Goal: Task Accomplishment & Management: Use online tool/utility

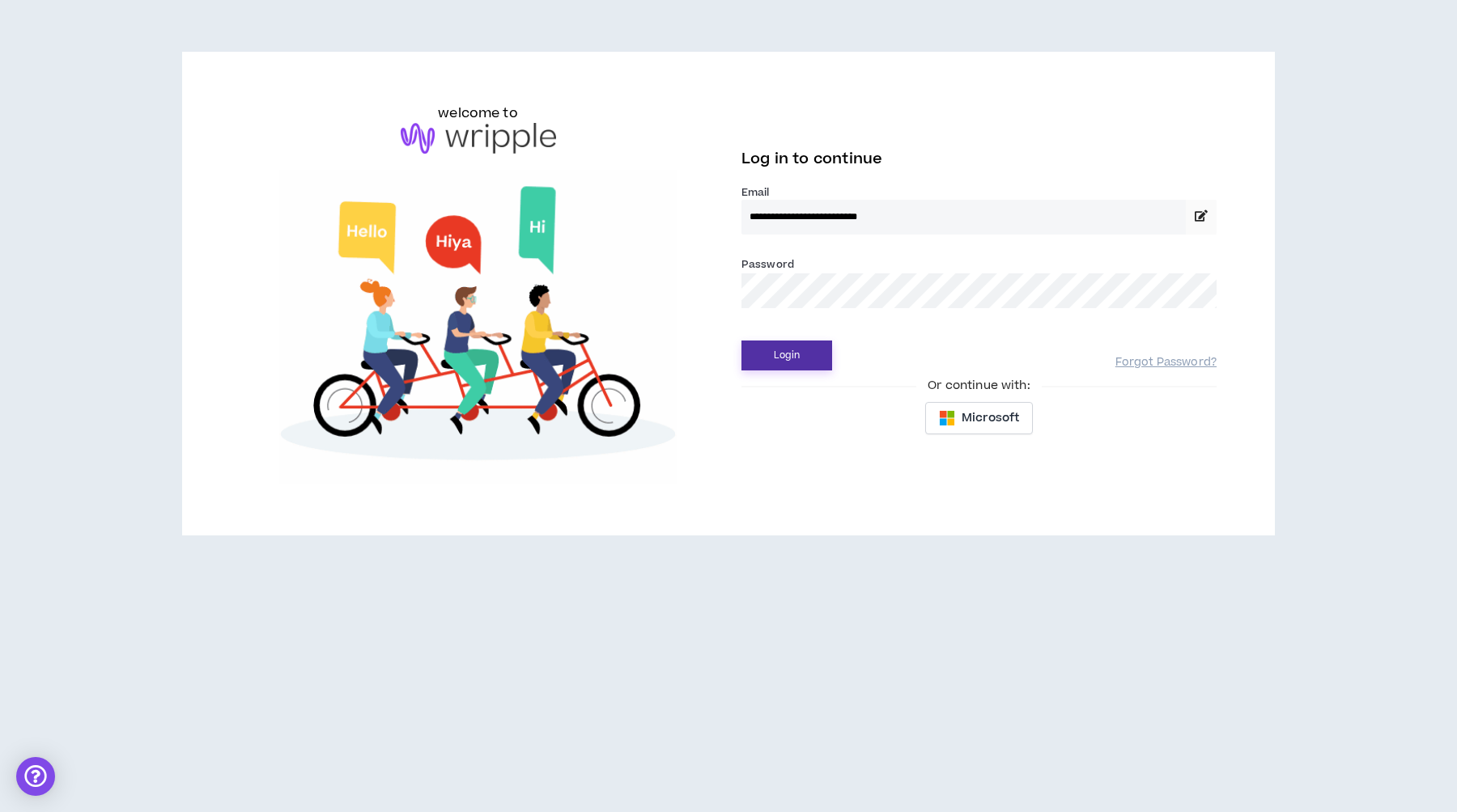
click at [769, 365] on button "Login" at bounding box center [787, 355] width 91 height 30
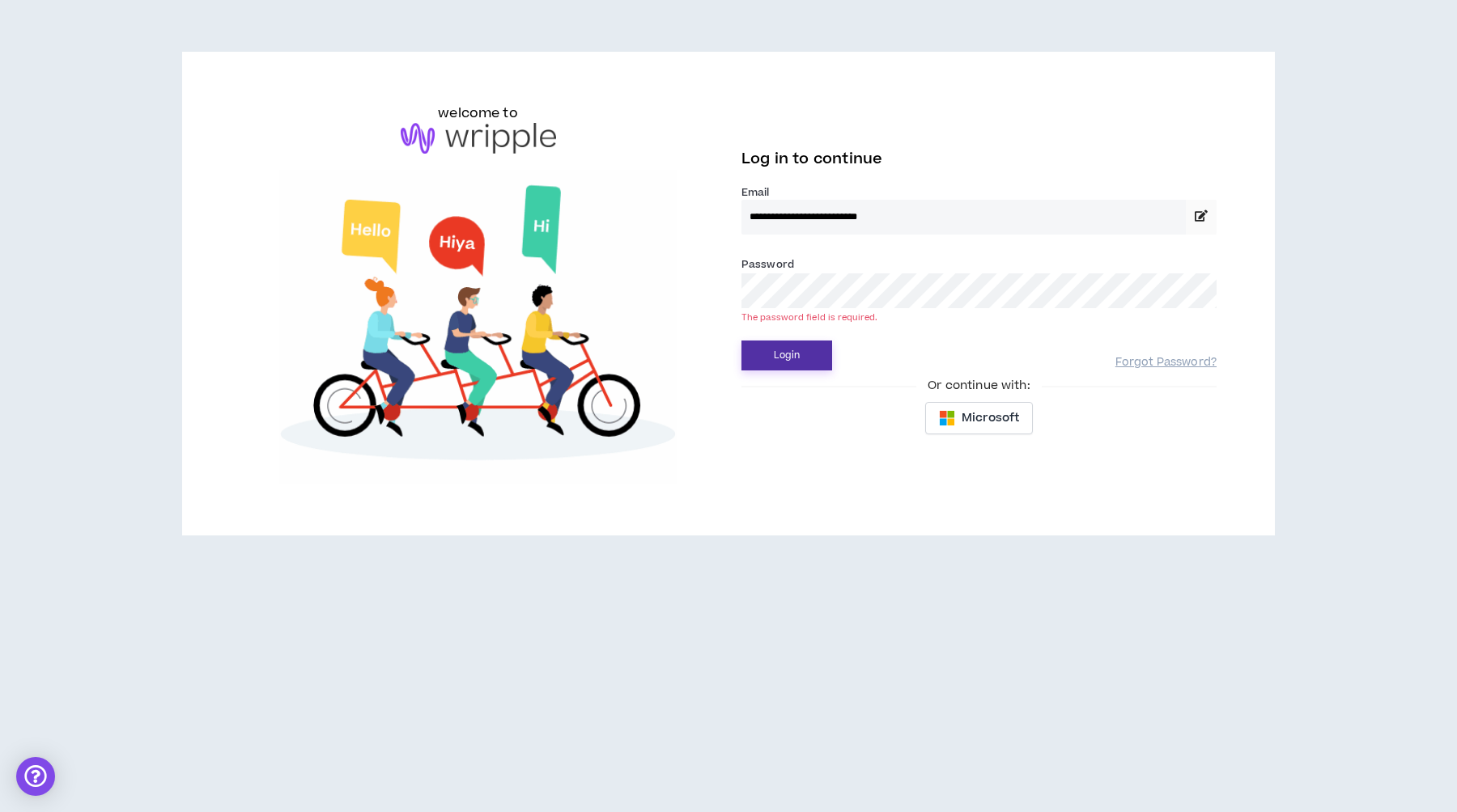
click at [793, 350] on button "Login" at bounding box center [787, 355] width 91 height 30
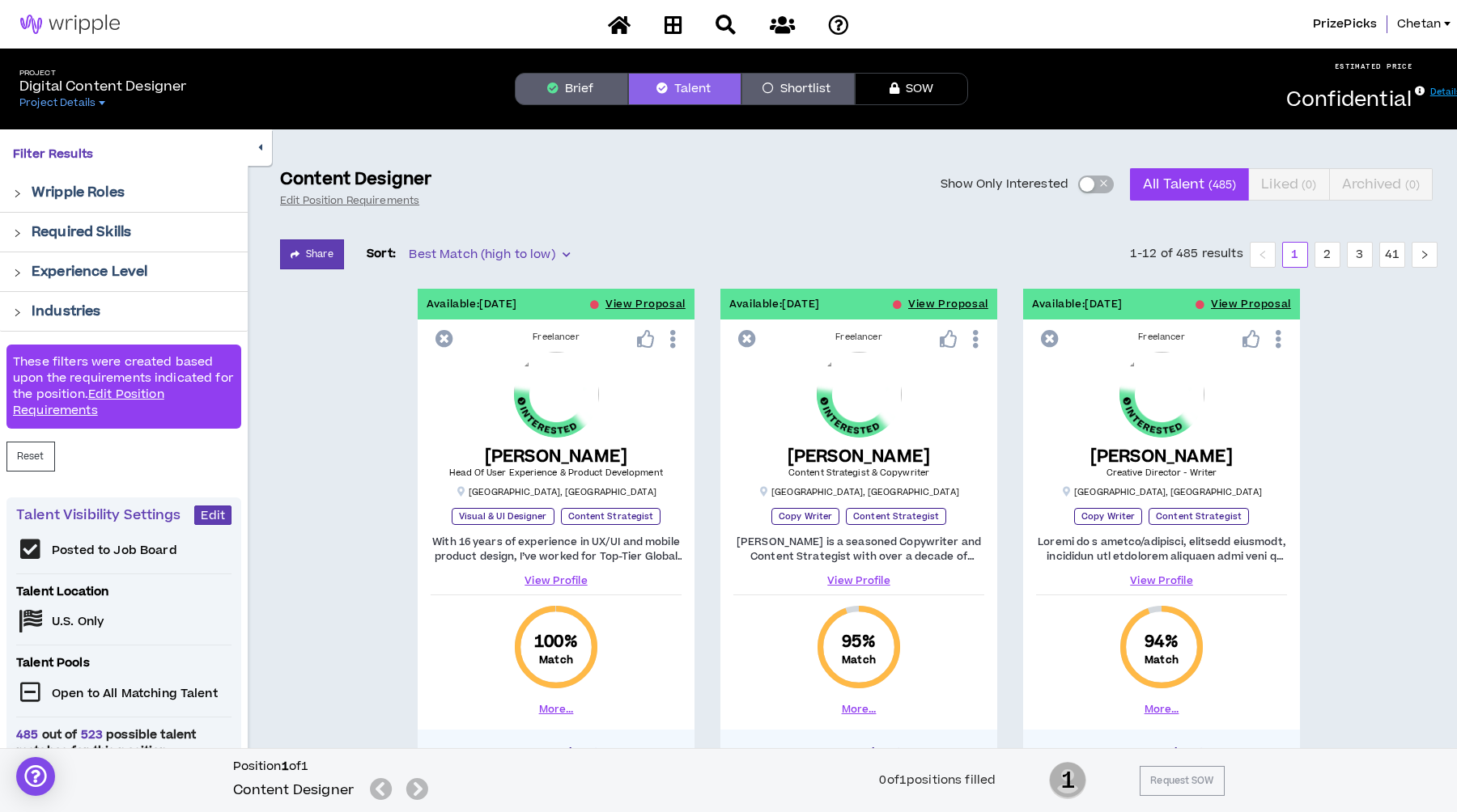
click at [734, 25] on icon at bounding box center [725, 24] width 20 height 20
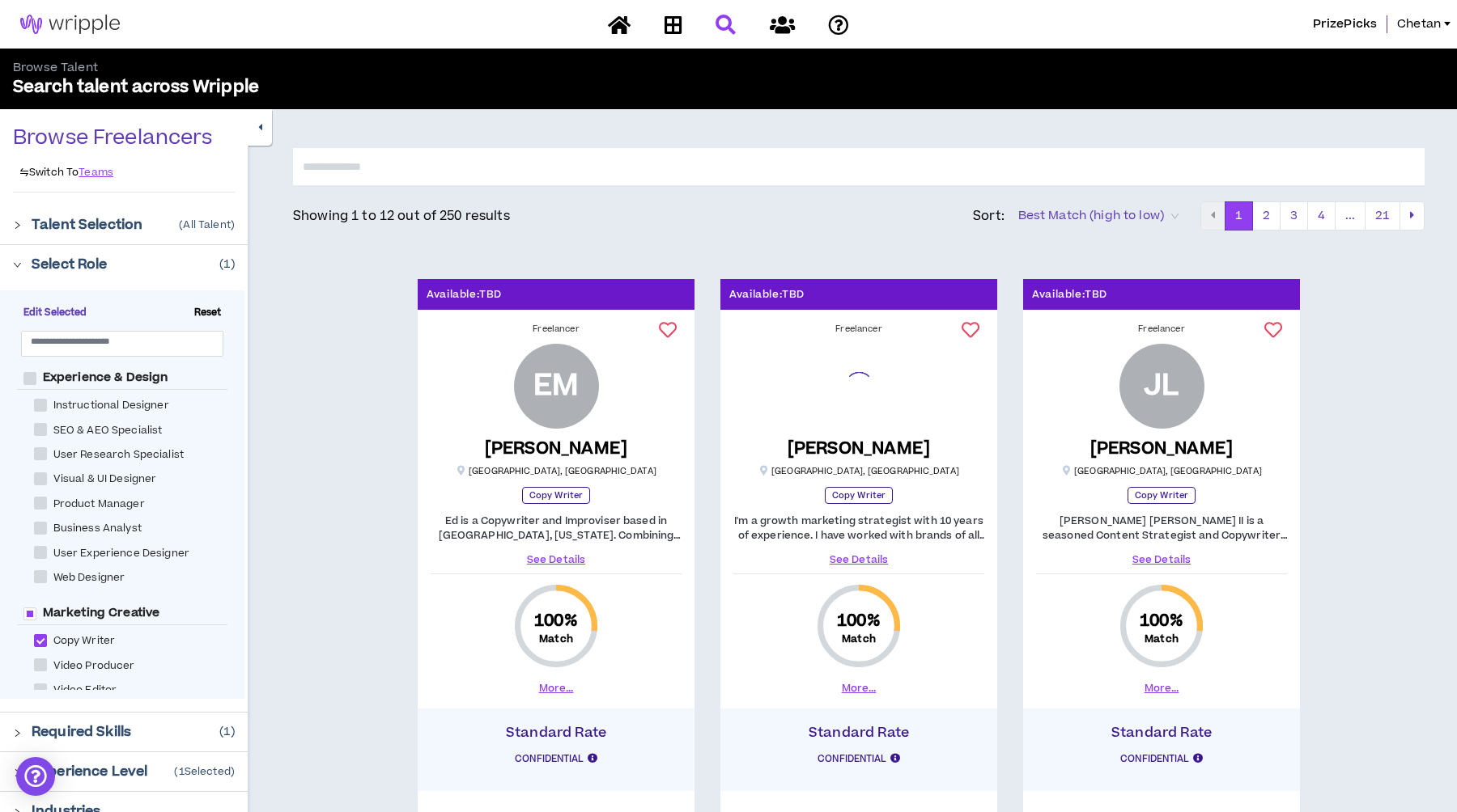
click at [733, 21] on div at bounding box center [728, 24] width 283 height 28
click at [724, 26] on div at bounding box center [728, 24] width 283 height 28
click at [597, 167] on input "text" at bounding box center [859, 166] width 1132 height 37
type input "******"
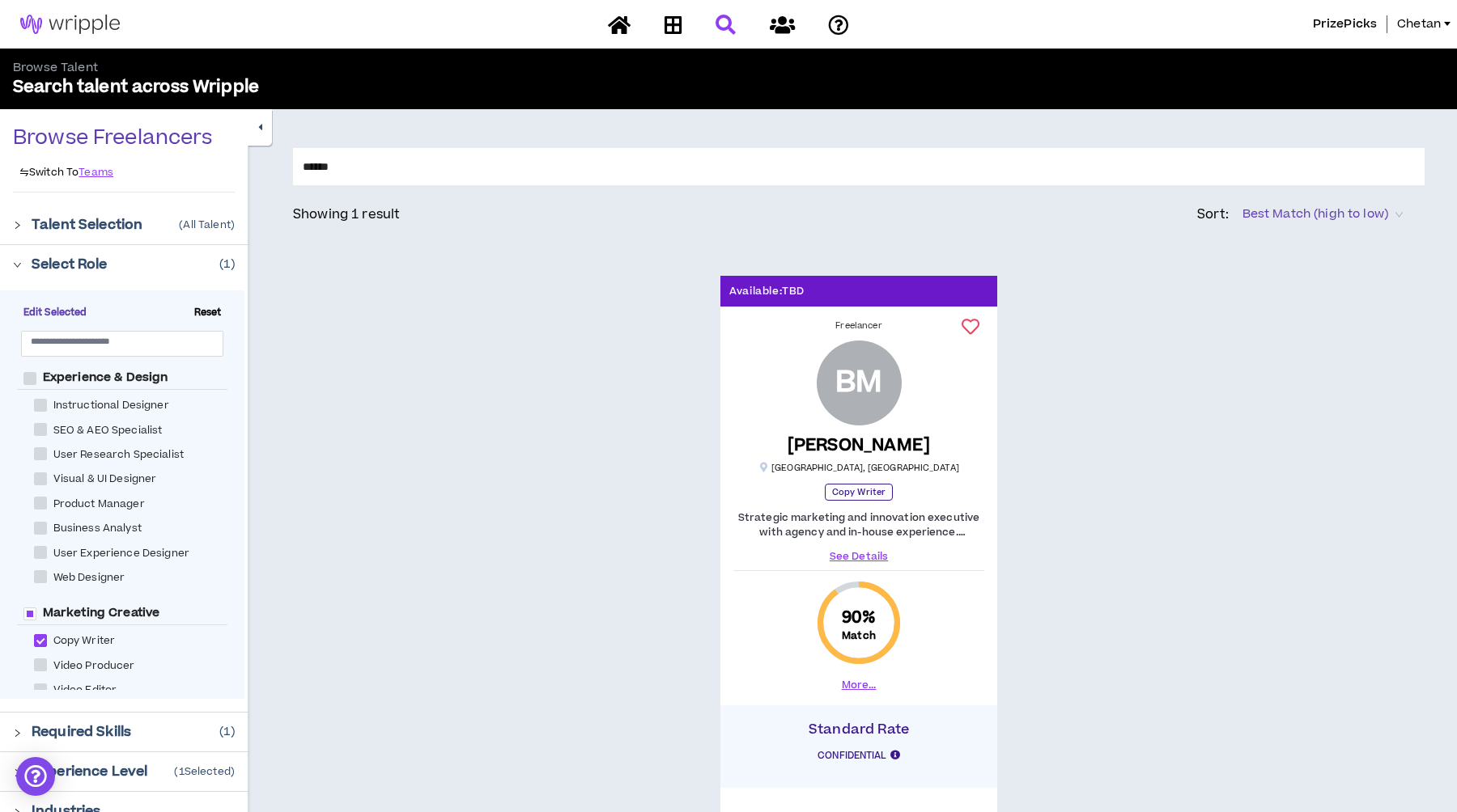
click at [602, 429] on div "Available: TBD Freelancer BM Brent M. NEW Los Angeles , CA Copy Writer Strategi…" at bounding box center [859, 580] width 1132 height 609
